Goal: Information Seeking & Learning: Learn about a topic

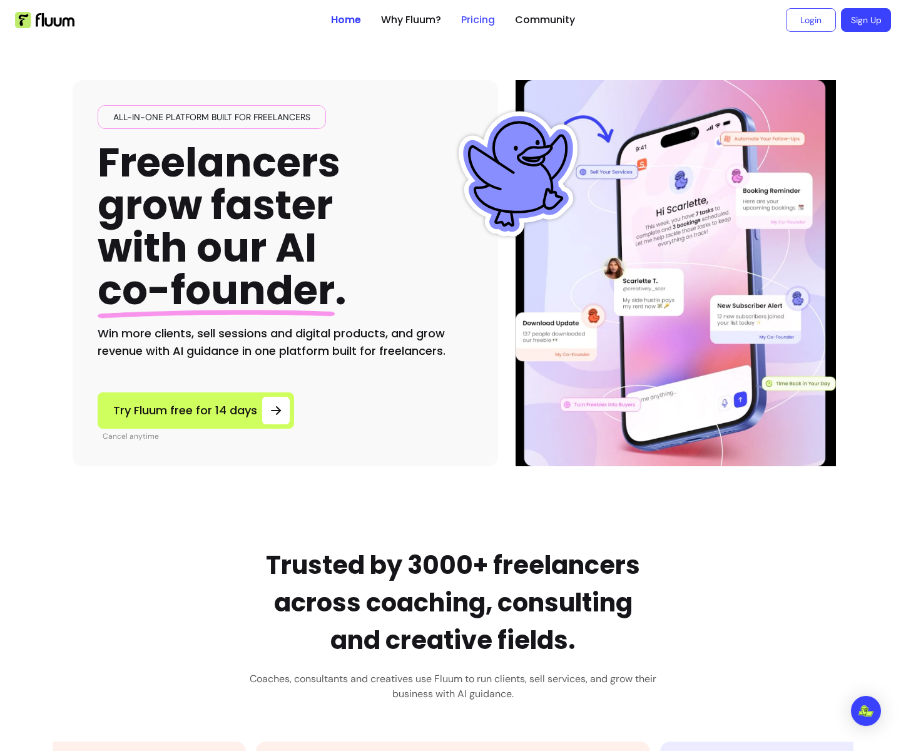
drag, startPoint x: 485, startPoint y: 12, endPoint x: 481, endPoint y: 21, distance: 10.1
click at [484, 13] on link "Pricing" at bounding box center [478, 20] width 34 height 15
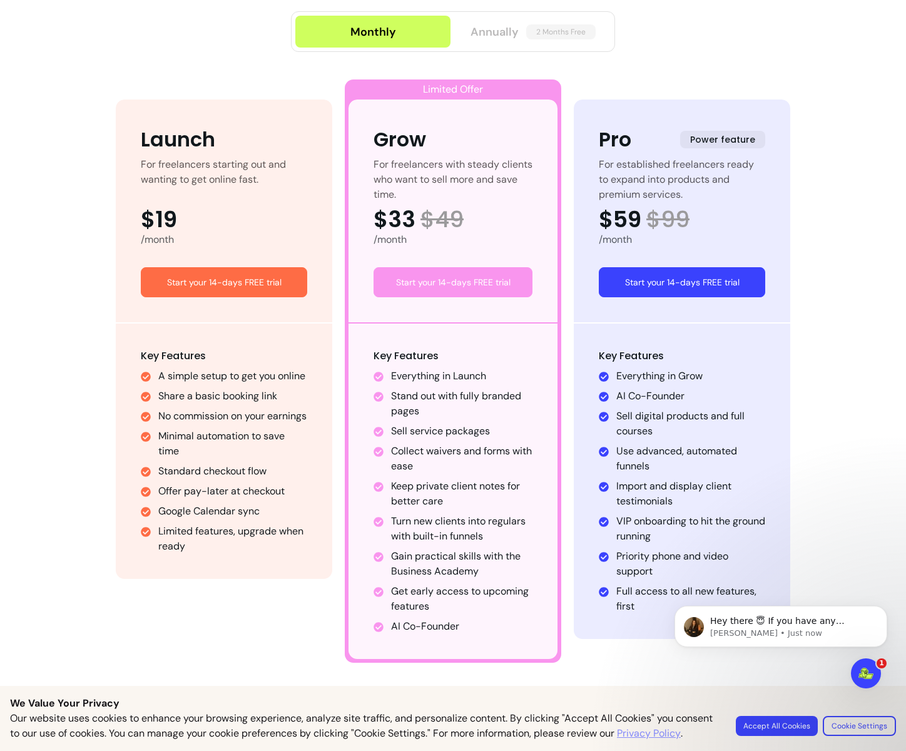
click at [498, 32] on span "Annually" at bounding box center [494, 32] width 48 height 18
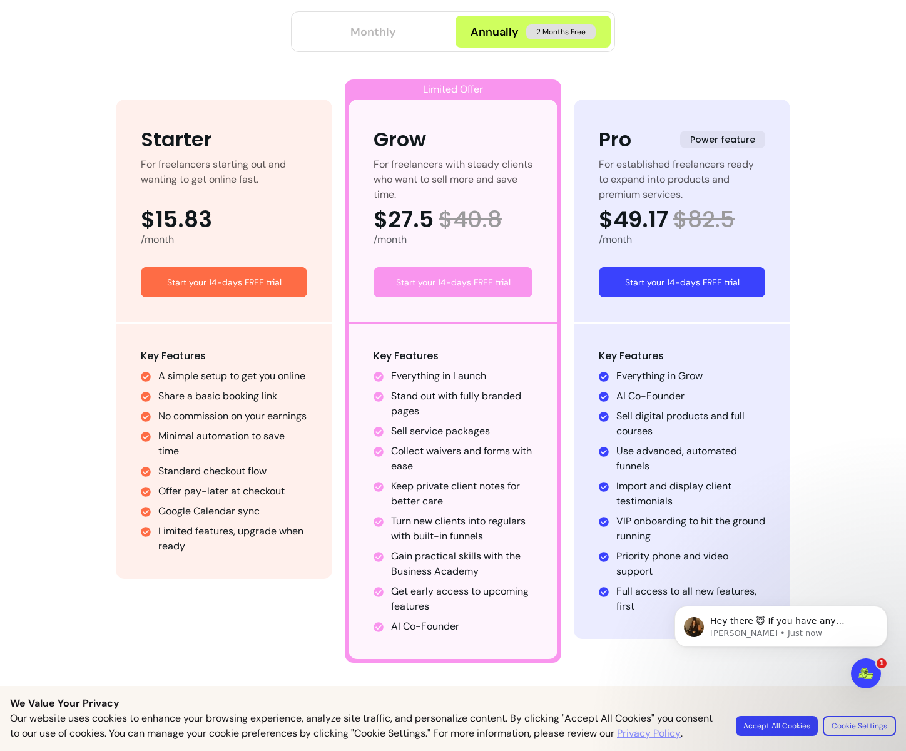
click at [378, 34] on div "Monthly" at bounding box center [373, 32] width 46 height 18
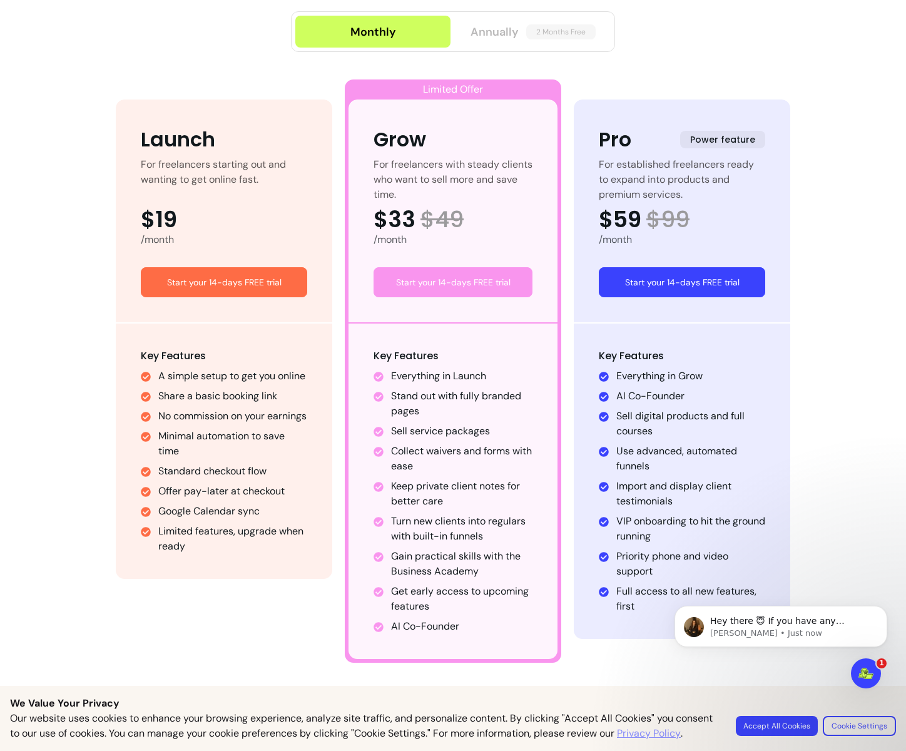
click at [481, 38] on span "Annually" at bounding box center [494, 32] width 48 height 18
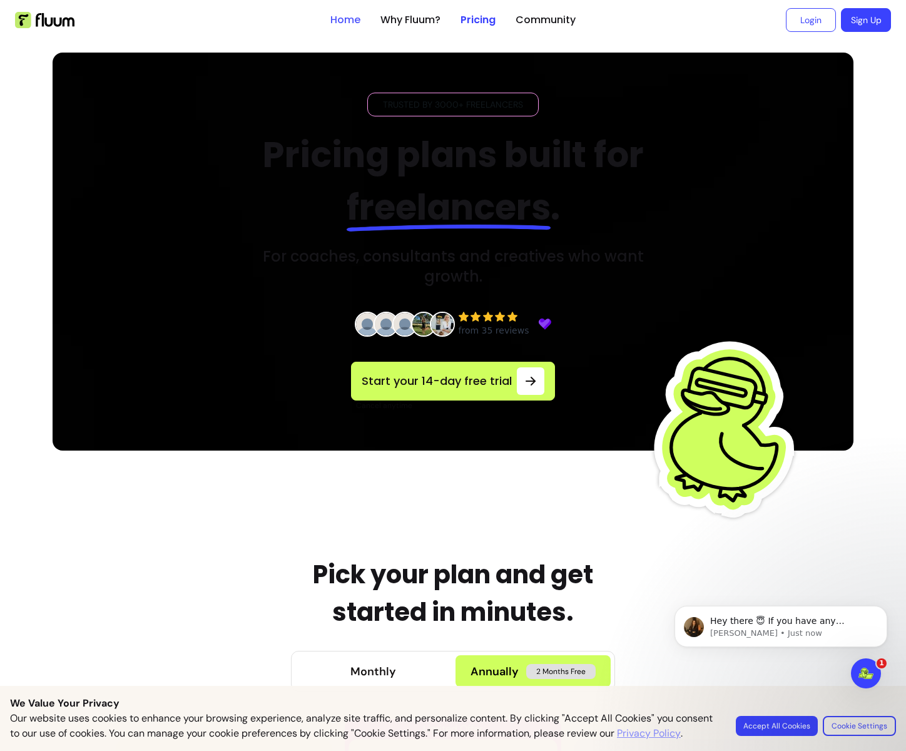
click at [339, 20] on link "Home" at bounding box center [345, 20] width 30 height 15
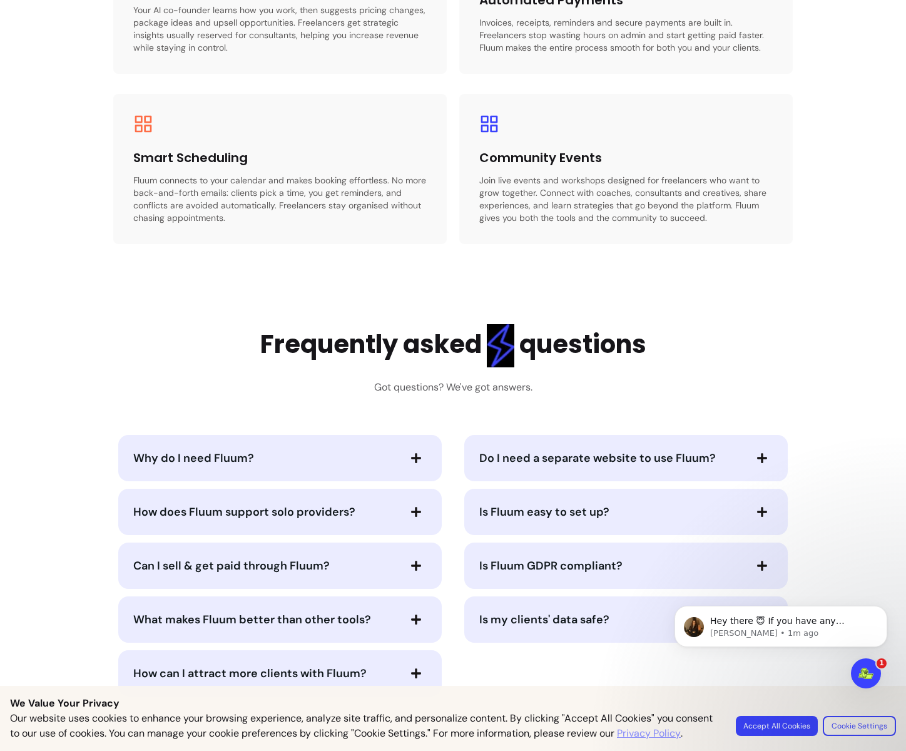
scroll to position [2369, 0]
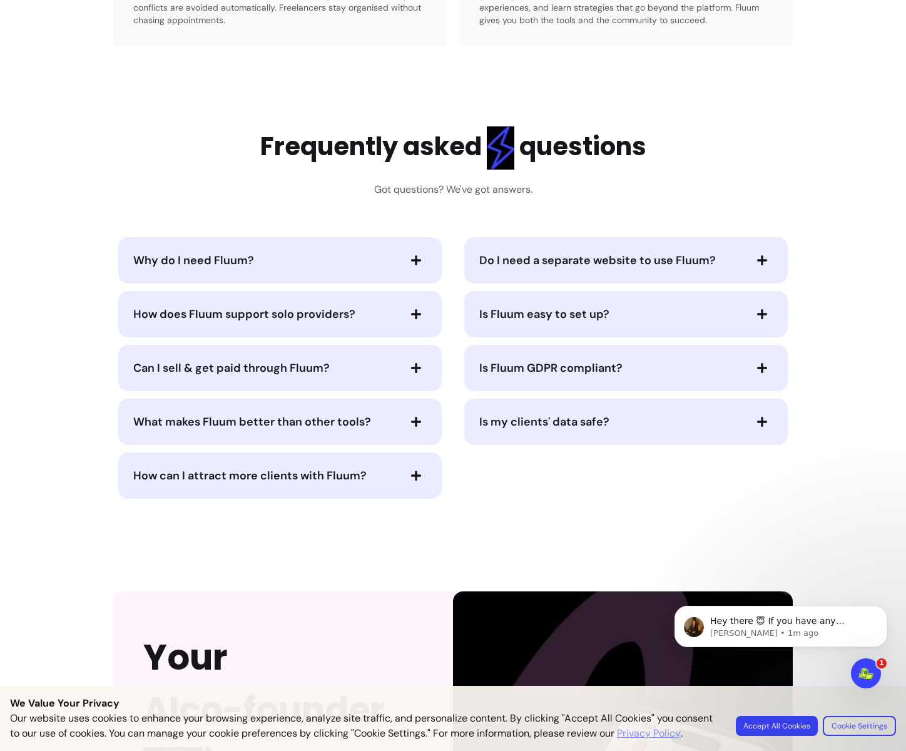
click at [414, 423] on icon "button" at bounding box center [415, 421] width 11 height 11
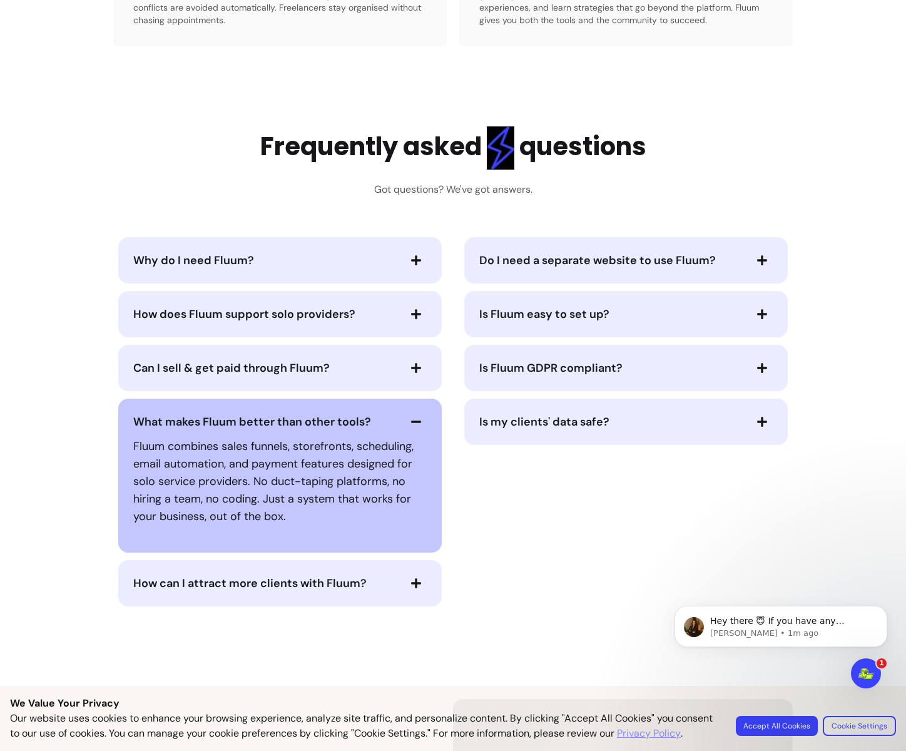
click at [415, 420] on icon "button" at bounding box center [415, 421] width 11 height 11
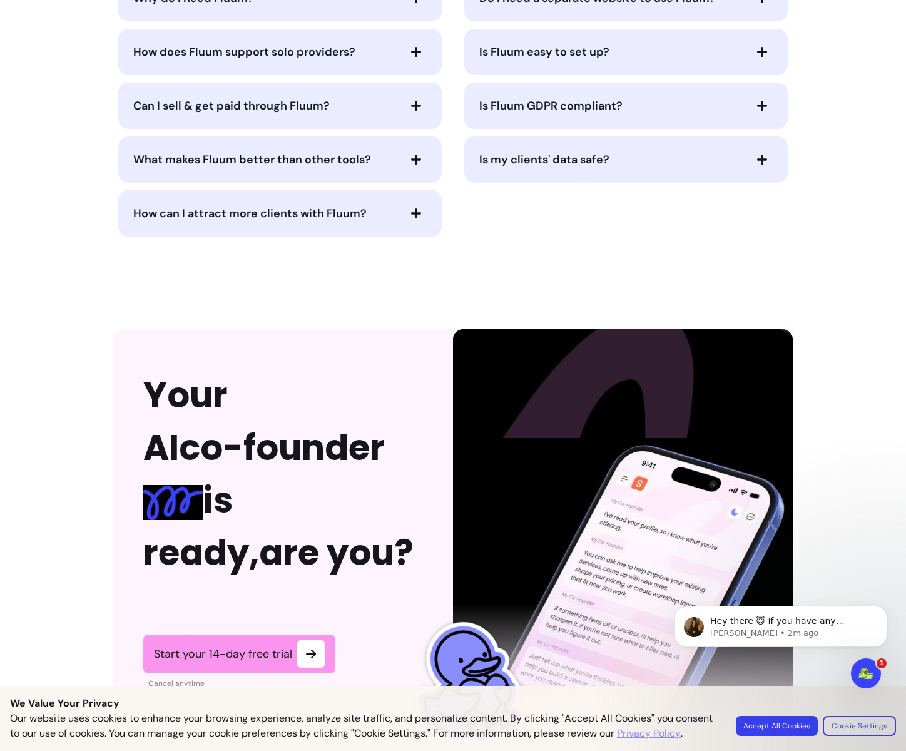
scroll to position [2340, 0]
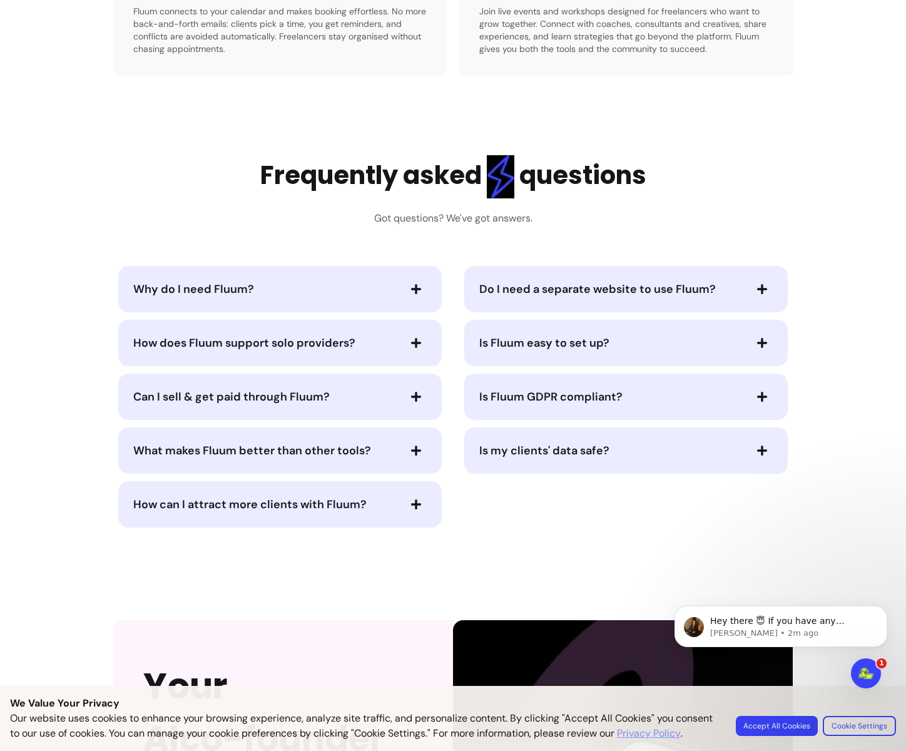
click at [411, 450] on icon "button" at bounding box center [416, 450] width 10 height 10
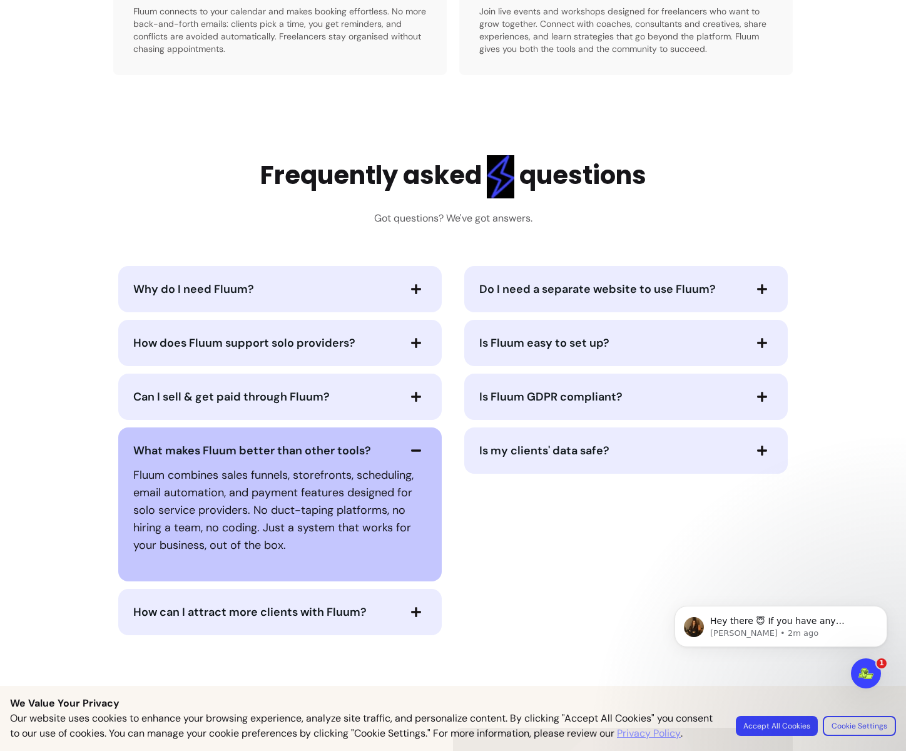
click at [411, 450] on icon "button" at bounding box center [416, 450] width 10 height 2
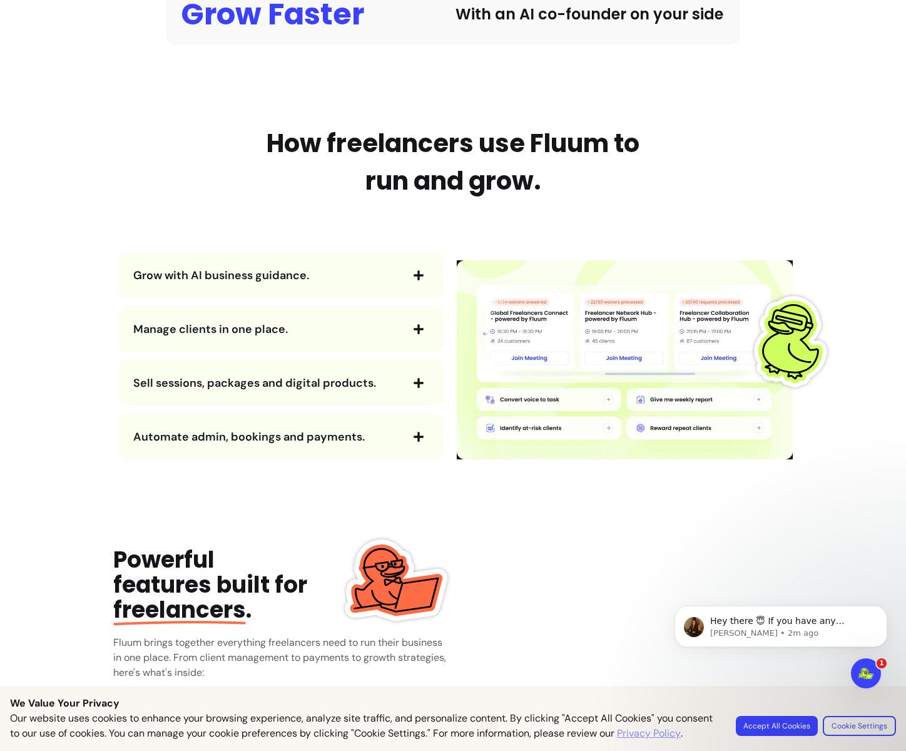
scroll to position [1220, 0]
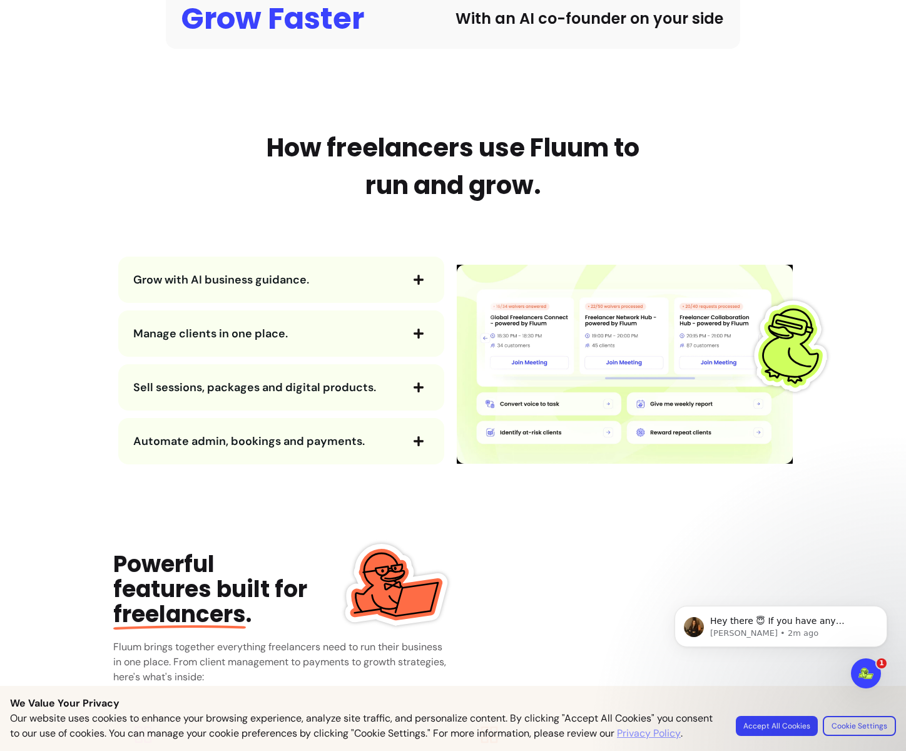
click at [413, 388] on icon "button" at bounding box center [418, 387] width 10 height 10
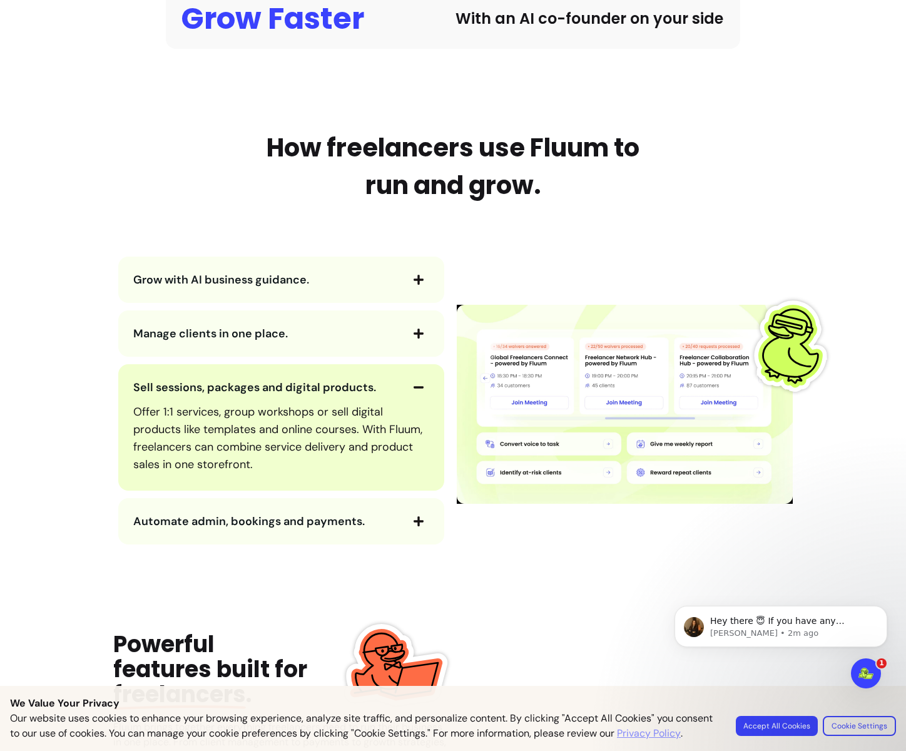
click at [413, 387] on icon "button" at bounding box center [418, 387] width 10 height 2
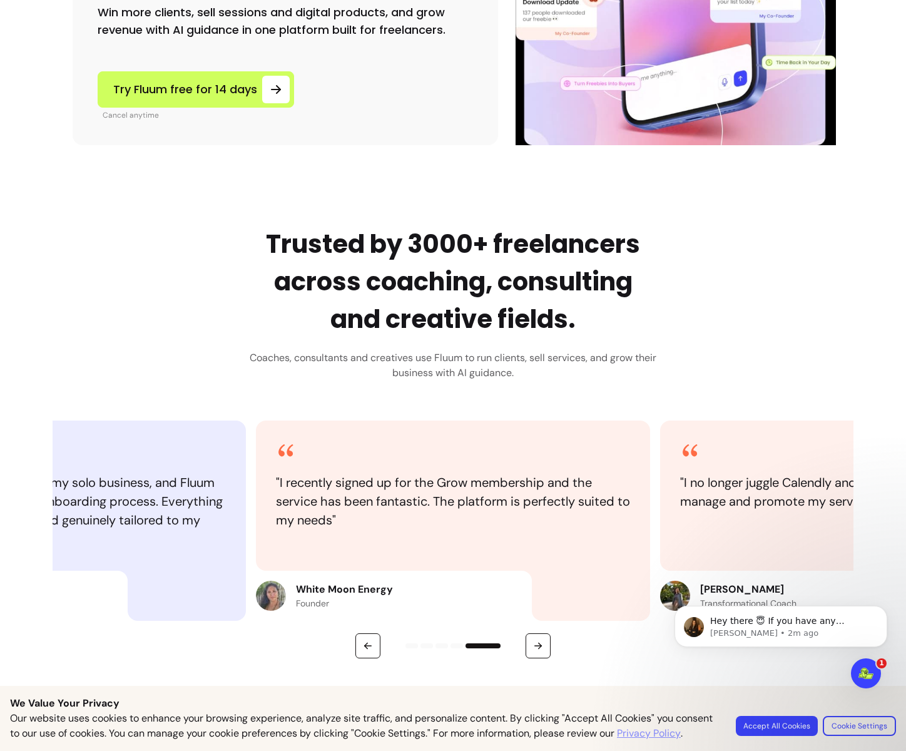
scroll to position [0, 0]
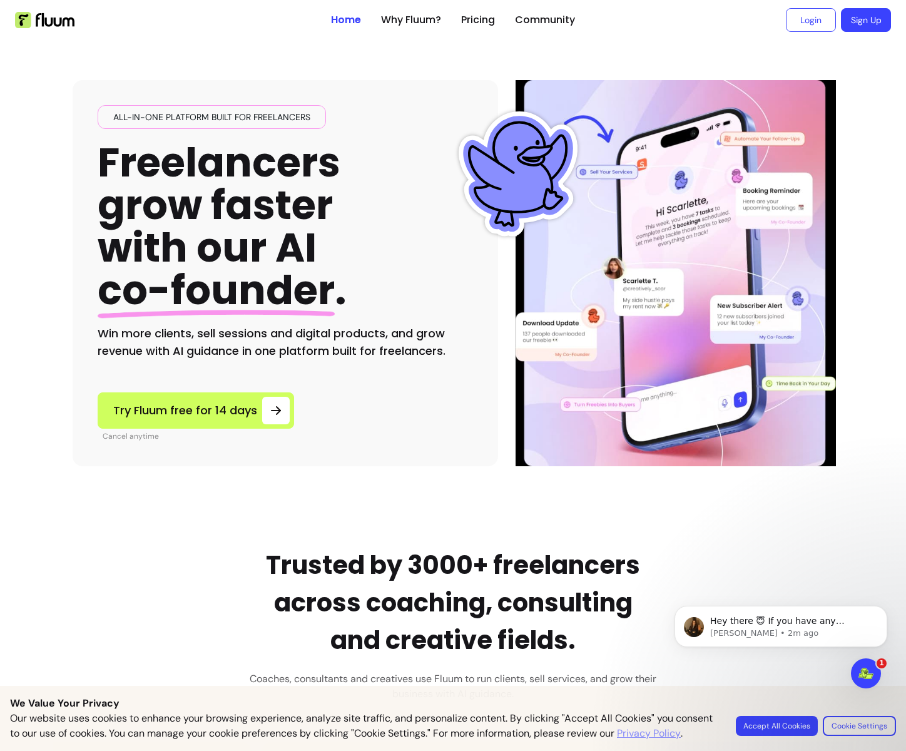
click at [607, 48] on div "All-in-one platform built for freelancers Freelancers grow faster with our AI c…" at bounding box center [453, 253] width 761 height 426
